Goal: Information Seeking & Learning: Learn about a topic

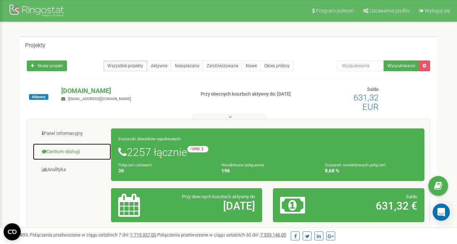
click at [66, 150] on link "Centrum obsługi" at bounding box center [72, 152] width 79 height 18
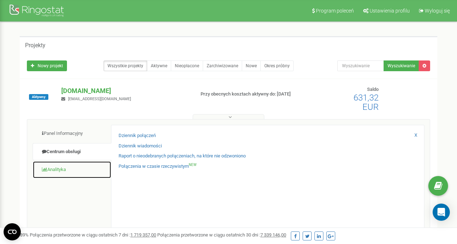
click at [62, 166] on link "Analityka" at bounding box center [72, 170] width 79 height 18
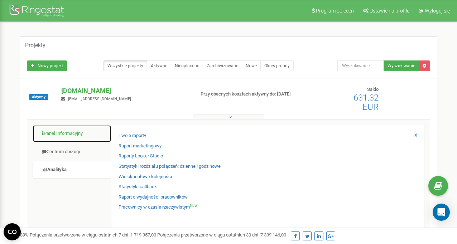
click at [79, 141] on link "Panel Informacyjny" at bounding box center [72, 134] width 79 height 18
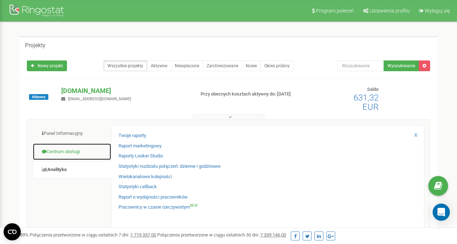
click at [71, 157] on link "Centrum obsługi" at bounding box center [72, 152] width 79 height 18
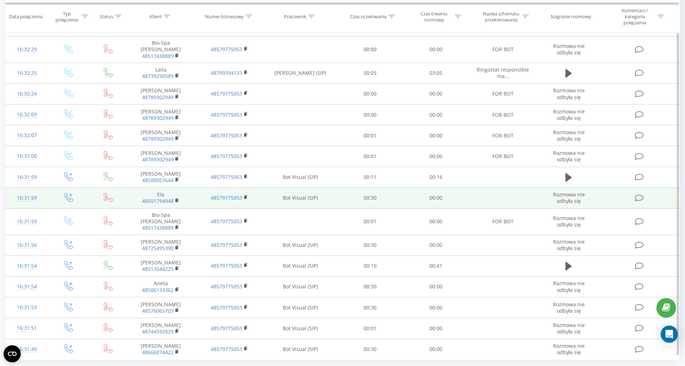
scroll to position [302, 0]
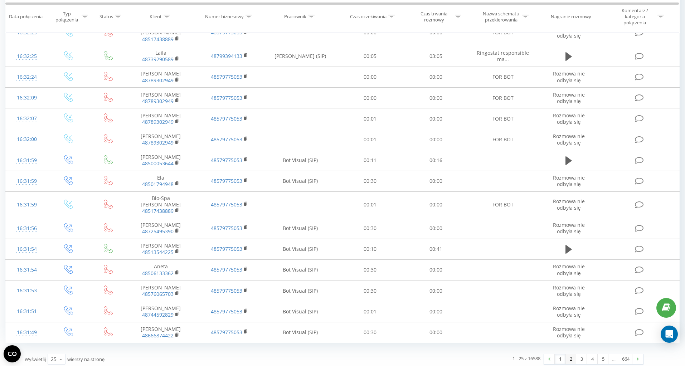
click at [565, 355] on link "2" at bounding box center [570, 359] width 11 height 10
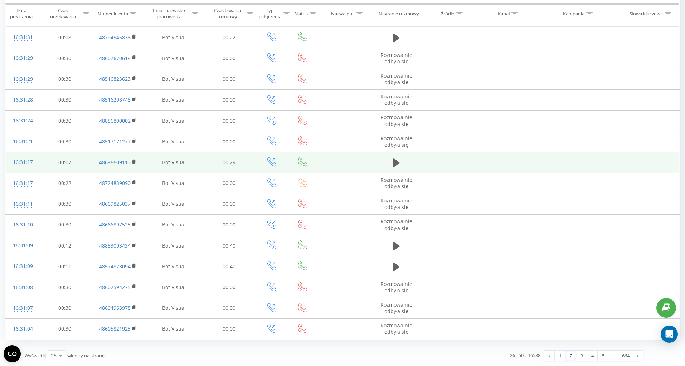
scroll to position [290, 0]
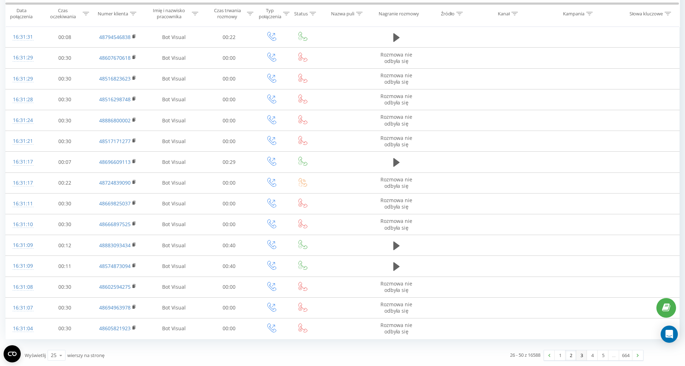
click at [581, 353] on link "3" at bounding box center [581, 355] width 11 height 10
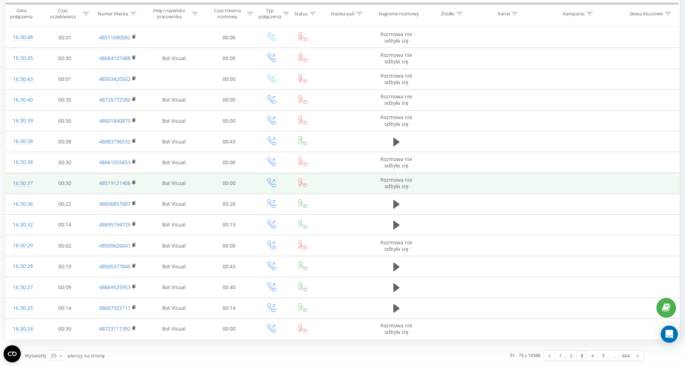
scroll to position [290, 0]
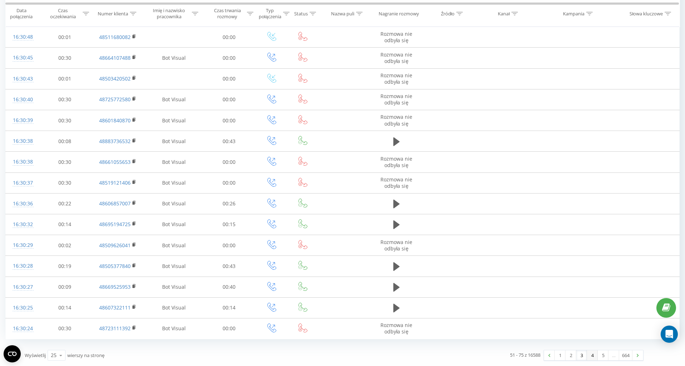
click at [592, 355] on link "4" at bounding box center [592, 355] width 11 height 10
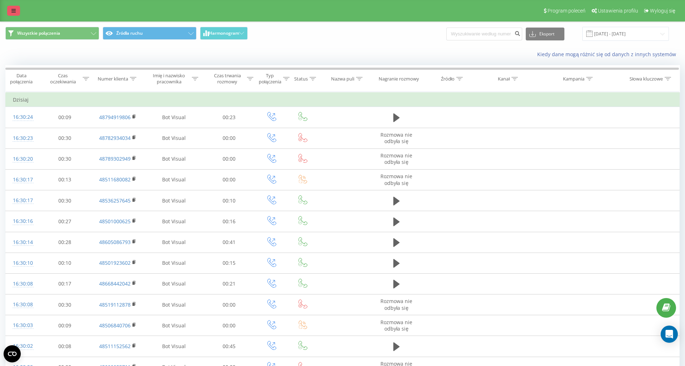
click at [14, 9] on icon at bounding box center [13, 10] width 4 height 5
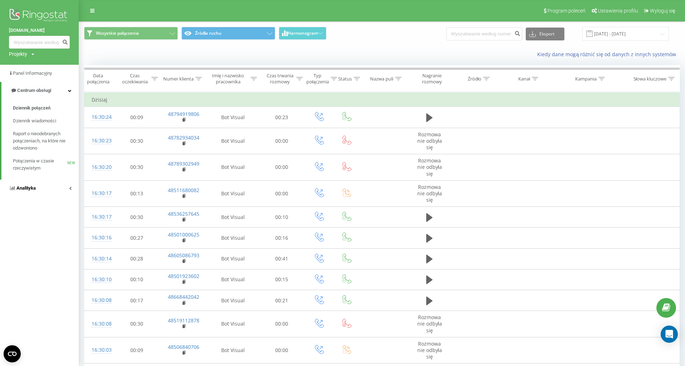
click at [60, 192] on link "Analityka" at bounding box center [39, 188] width 79 height 17
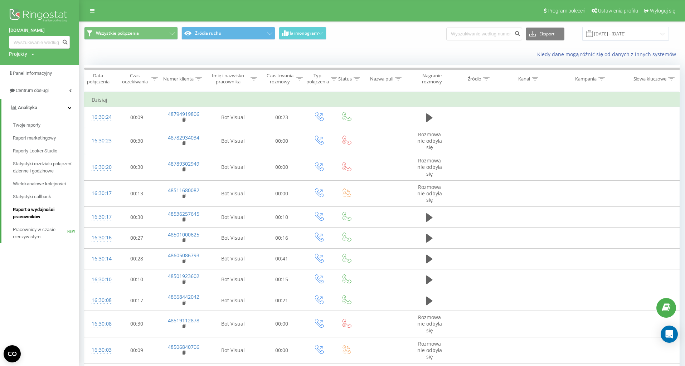
click at [39, 213] on span "Raport o wydajności pracowników" at bounding box center [44, 213] width 62 height 14
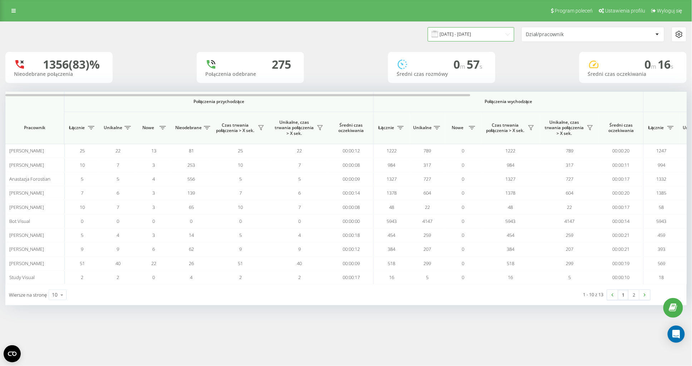
click at [503, 30] on input "19.07.2025 - 19.08.2025" at bounding box center [471, 34] width 87 height 14
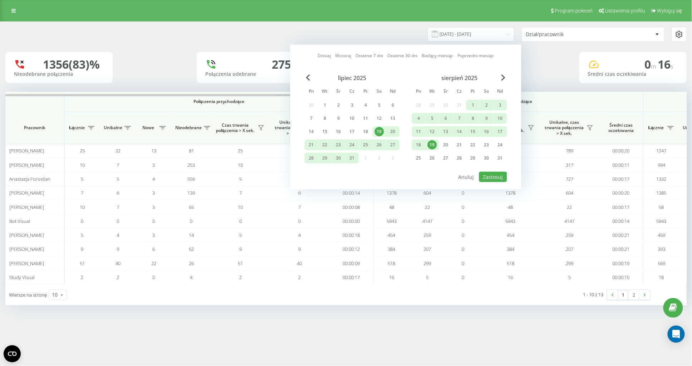
click at [433, 145] on div "19" at bounding box center [432, 144] width 9 height 9
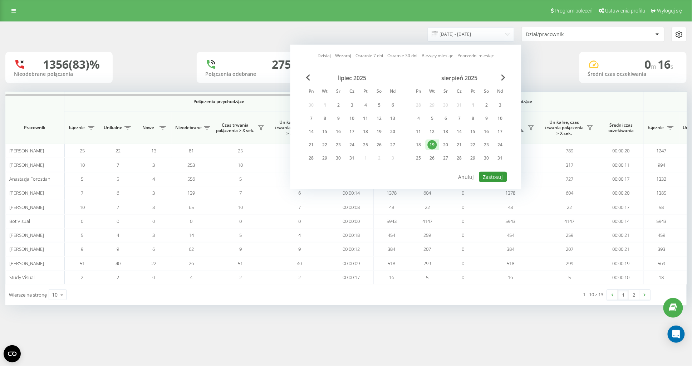
click at [497, 176] on button "Zastosuj" at bounding box center [493, 177] width 28 height 10
type input "19.08.2025 - 19.08.2025"
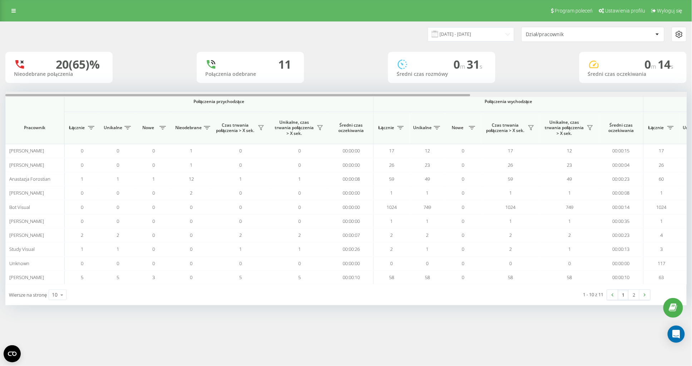
scroll to position [0, 316]
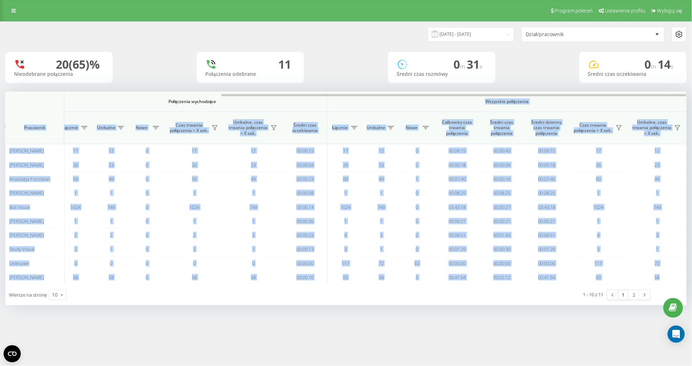
drag, startPoint x: 246, startPoint y: 97, endPoint x: 279, endPoint y: 97, distance: 32.9
click at [279, 97] on div "Połączenia przychodzące Połączenia wychodzące Wszystkie połączenia Pracownik Łą…" at bounding box center [346, 188] width 682 height 193
click at [279, 97] on th "Połączenia wychodzące" at bounding box center [193, 102] width 270 height 20
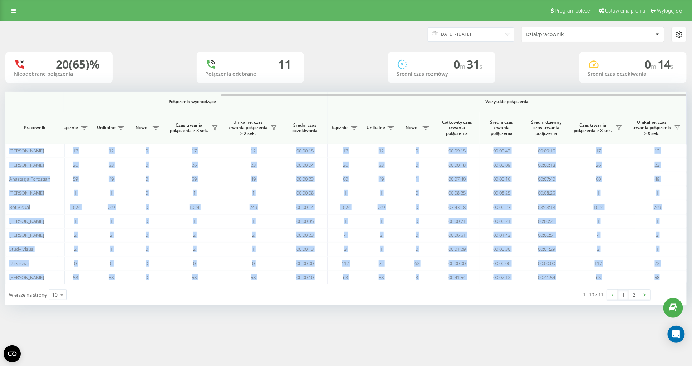
drag, startPoint x: 272, startPoint y: 93, endPoint x: 377, endPoint y: 91, distance: 105.9
click at [377, 91] on div "19.08.2025 - 19.08.2025 Dział/pracownik 20 (65)% Nieodebrane połączenia 11 Połą…" at bounding box center [346, 163] width 682 height 283
click at [380, 93] on div at bounding box center [346, 94] width 682 height 5
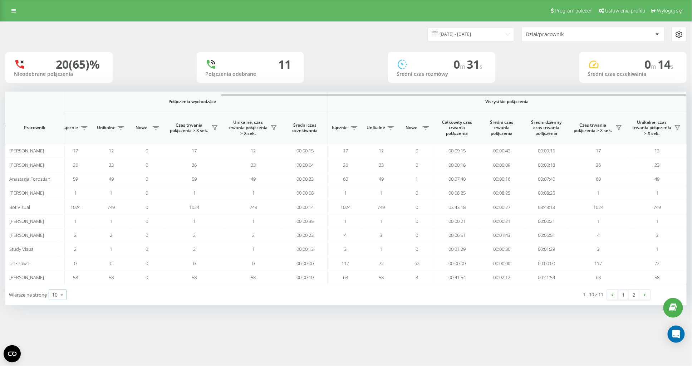
click at [61, 292] on icon at bounding box center [62, 295] width 11 height 14
click at [62, 284] on div "100" at bounding box center [57, 284] width 17 height 10
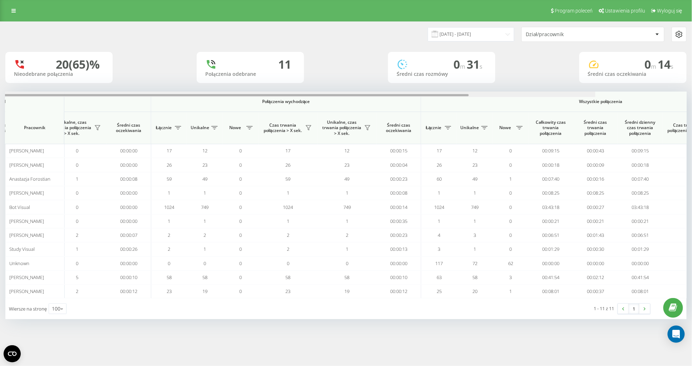
scroll to position [0, 316]
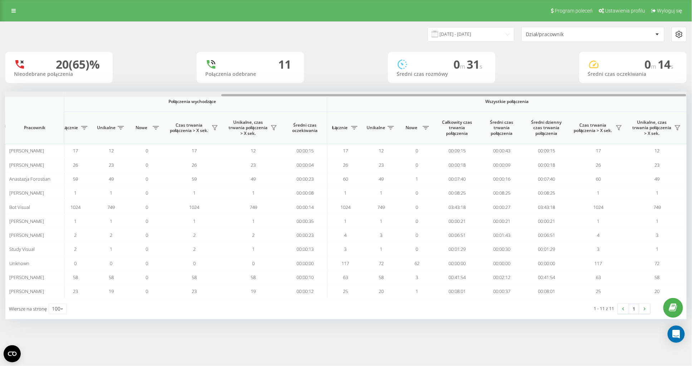
drag, startPoint x: 348, startPoint y: 96, endPoint x: 613, endPoint y: 107, distance: 265.0
click at [613, 107] on div "Połączenia przychodzące Połączenia wychodzące Wszystkie połączenia Pracownik Łą…" at bounding box center [346, 195] width 682 height 207
click at [491, 37] on input "19.08.2025 - 19.08.2025" at bounding box center [471, 34] width 87 height 14
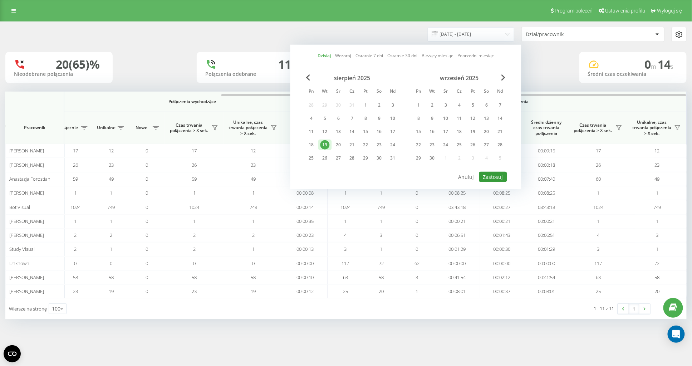
click at [497, 174] on button "Zastosuj" at bounding box center [493, 177] width 28 height 10
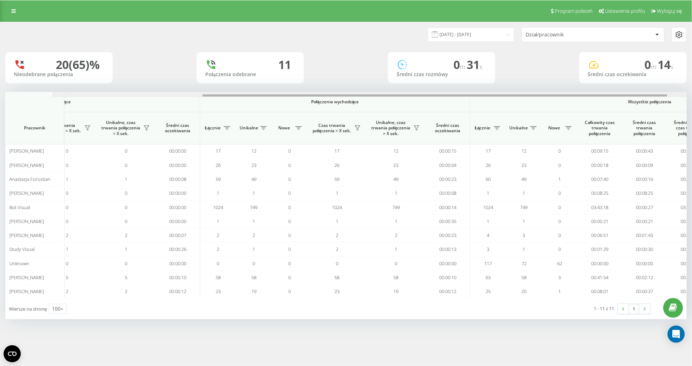
scroll to position [0, 316]
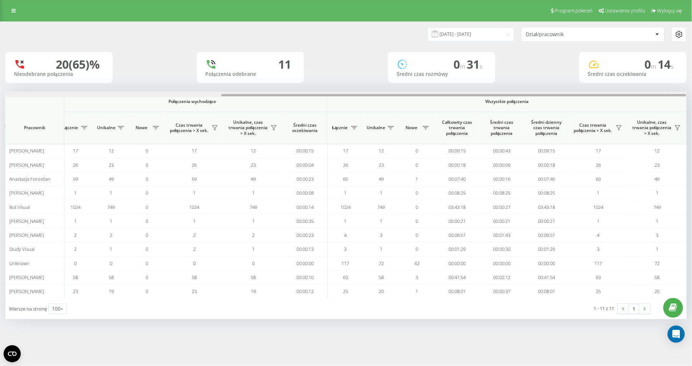
drag, startPoint x: 276, startPoint y: 94, endPoint x: 578, endPoint y: 110, distance: 302.7
click at [578, 110] on div "Połączenia przychodzące Połączenia wychodzące Wszystkie połączenia Pracownik Łą…" at bounding box center [346, 195] width 682 height 207
